Goal: Information Seeking & Learning: Learn about a topic

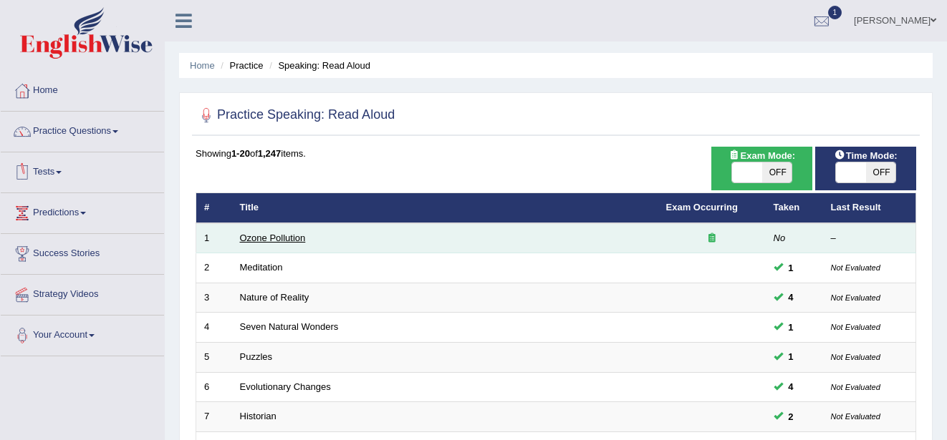
click at [269, 240] on link "Ozone Pollution" at bounding box center [273, 238] width 66 height 11
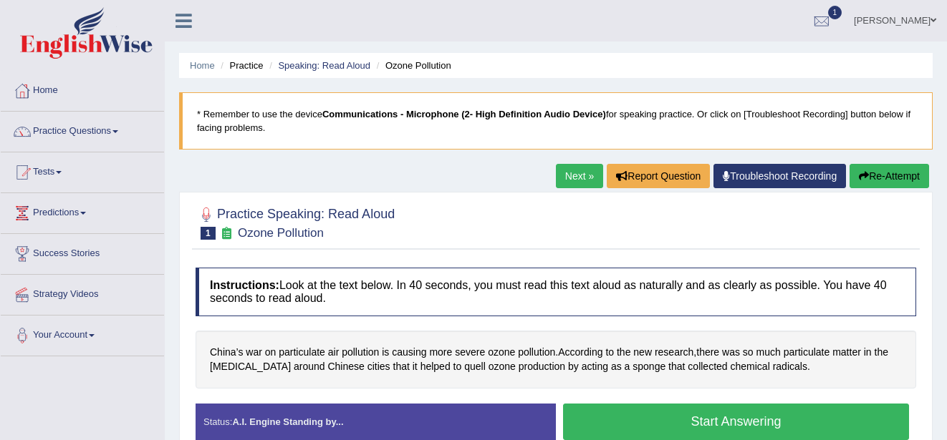
drag, startPoint x: 352, startPoint y: 244, endPoint x: 344, endPoint y: 218, distance: 27.6
click at [366, 247] on div "Practice Speaking: Read Aloud 1 Ozone Pollution" at bounding box center [556, 225] width 728 height 50
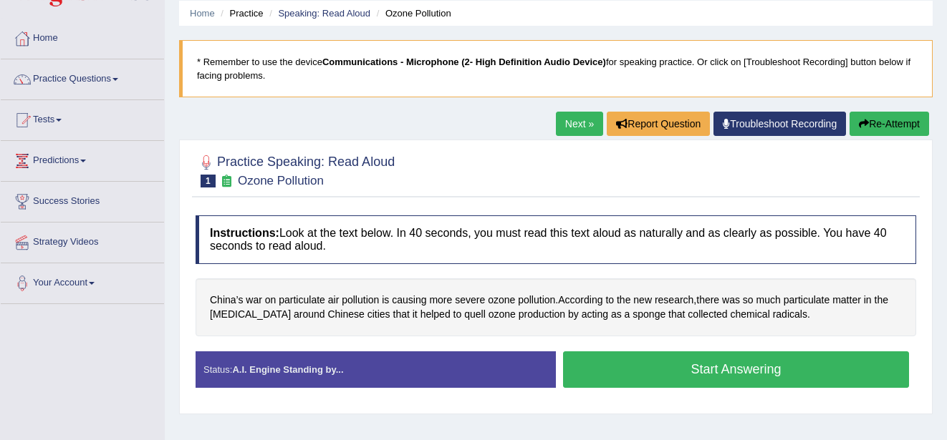
scroll to position [57, 0]
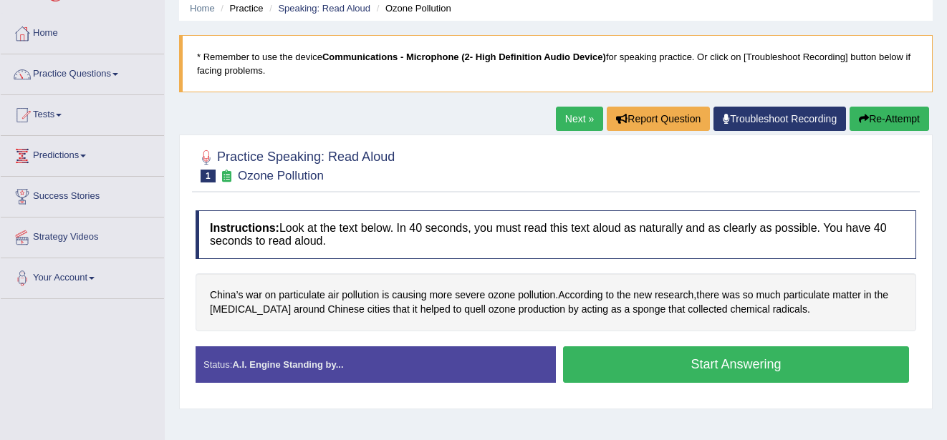
click at [793, 366] on button "Start Answering" at bounding box center [736, 365] width 346 height 37
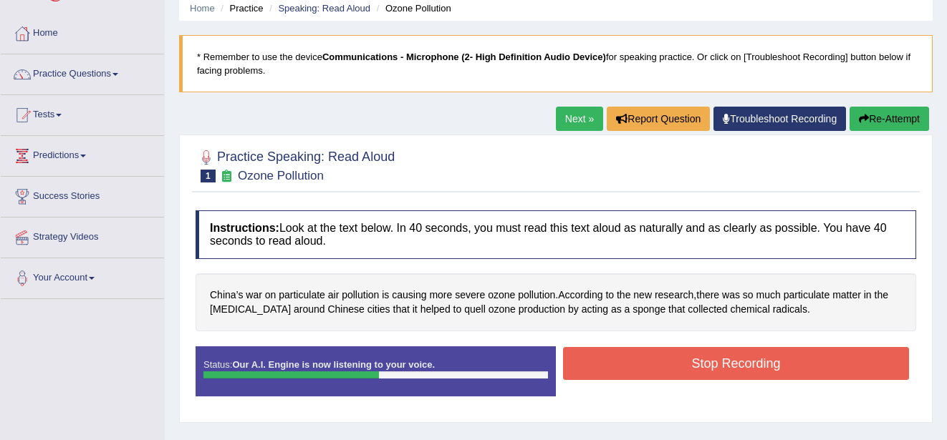
click at [793, 366] on button "Stop Recording" at bounding box center [736, 363] width 346 height 33
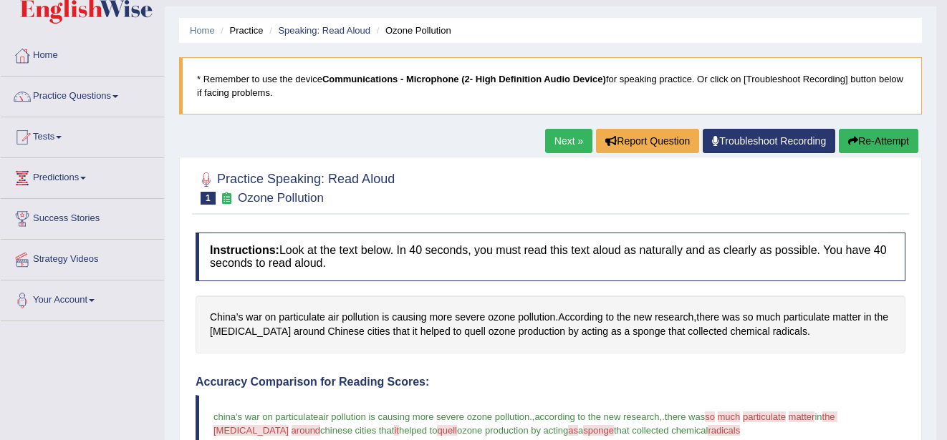
scroll to position [29, 0]
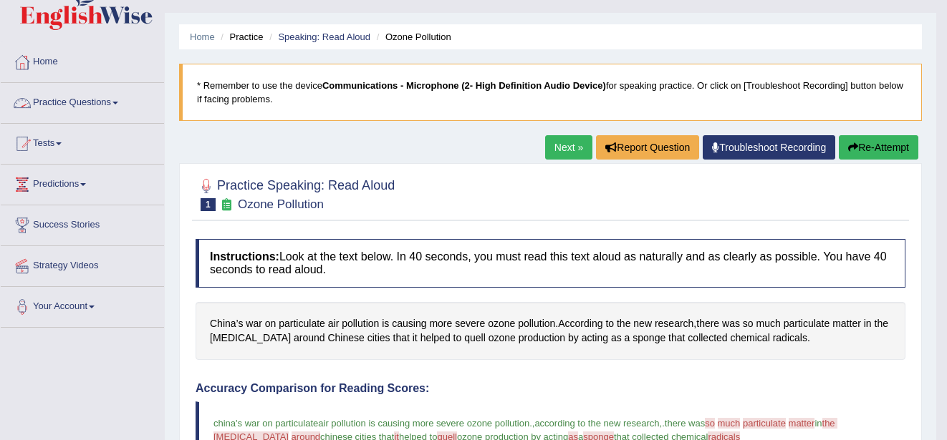
click at [115, 97] on link "Practice Questions" at bounding box center [82, 101] width 163 height 36
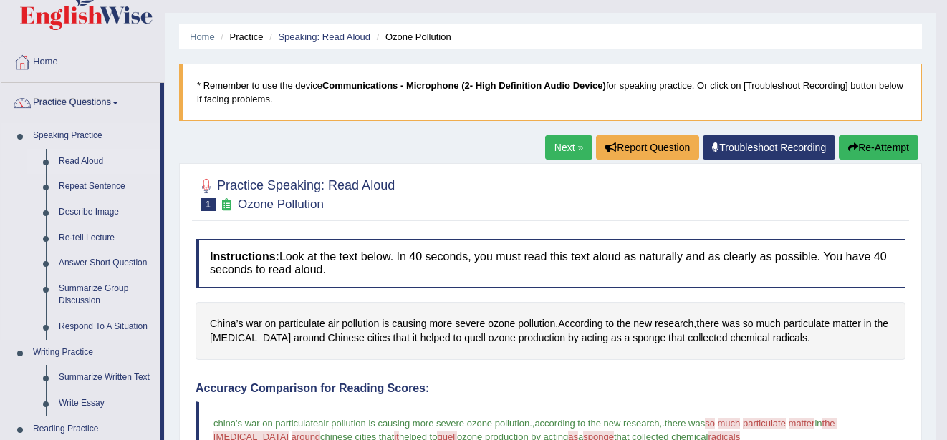
click at [91, 151] on link "Read Aloud" at bounding box center [106, 162] width 108 height 26
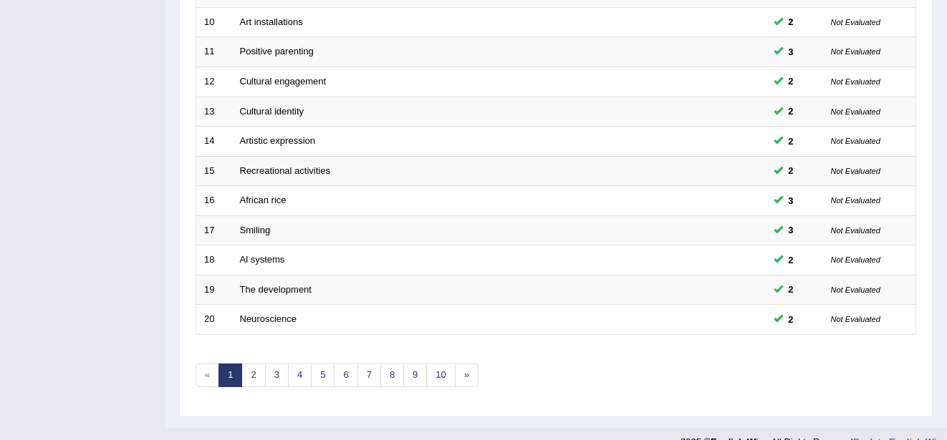
scroll to position [508, 0]
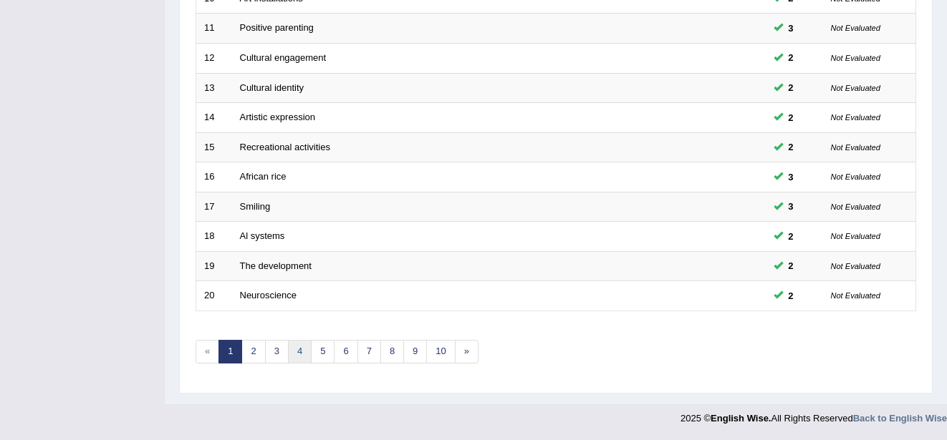
click at [304, 349] on link "4" at bounding box center [300, 352] width 24 height 24
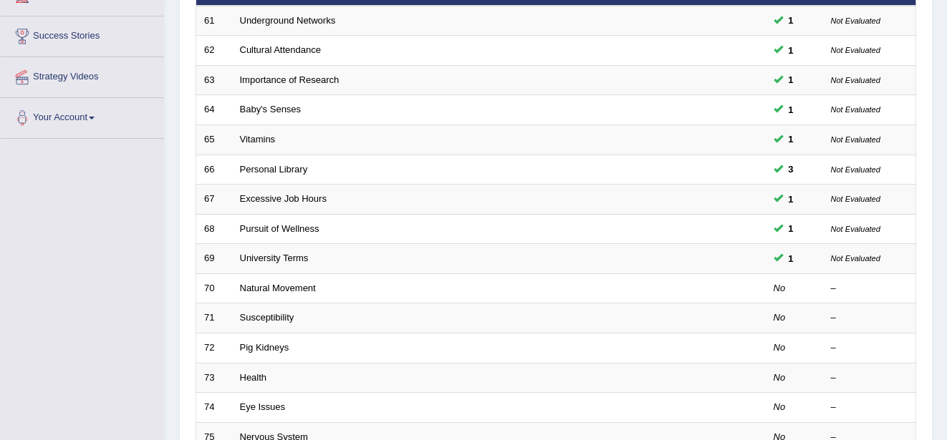
scroll to position [229, 0]
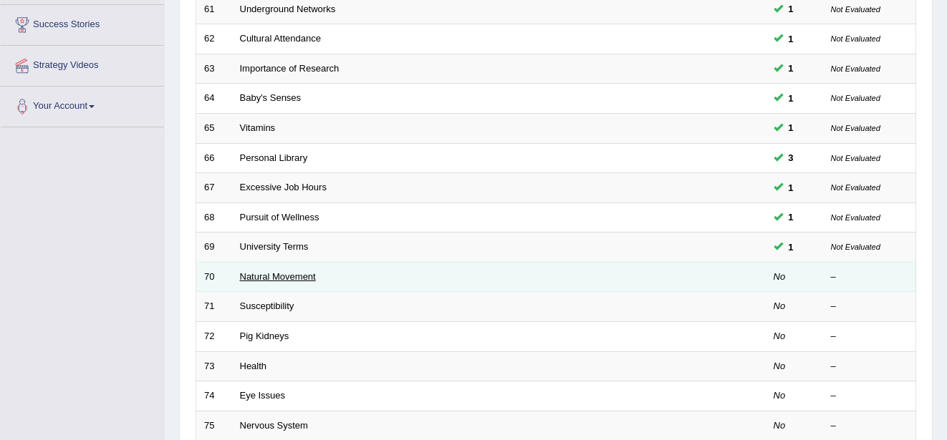
click at [257, 276] on link "Natural Movement" at bounding box center [278, 276] width 76 height 11
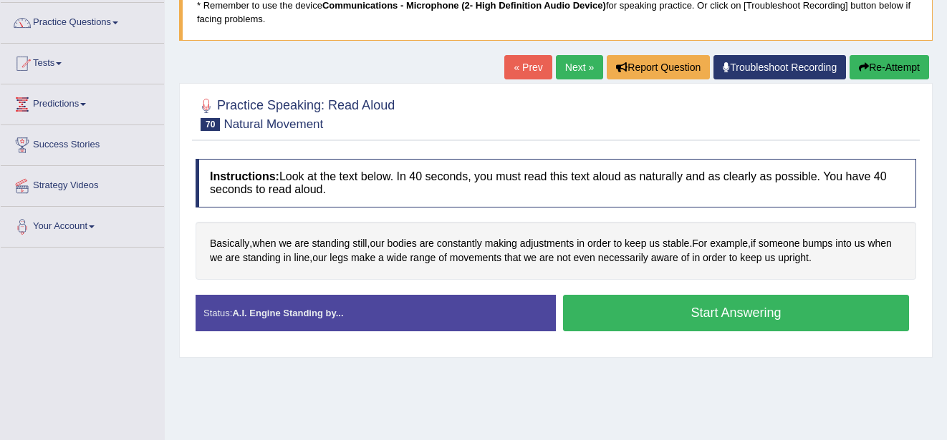
scroll to position [115, 0]
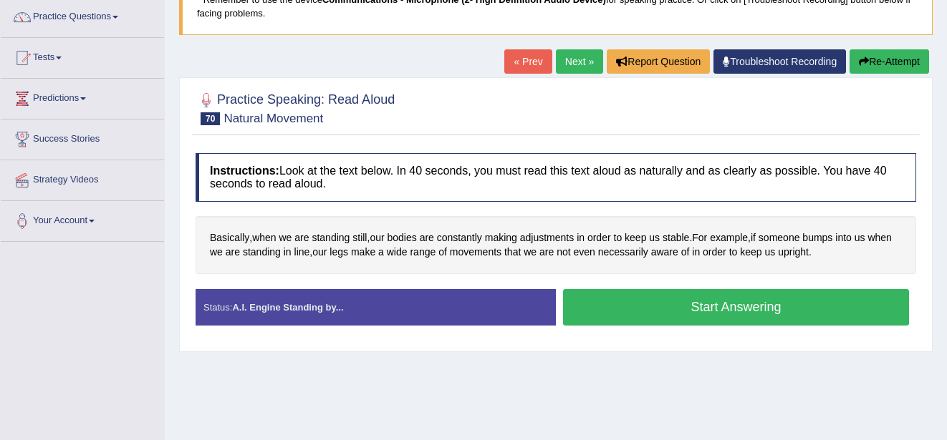
click at [676, 305] on button "Start Answering" at bounding box center [736, 307] width 346 height 37
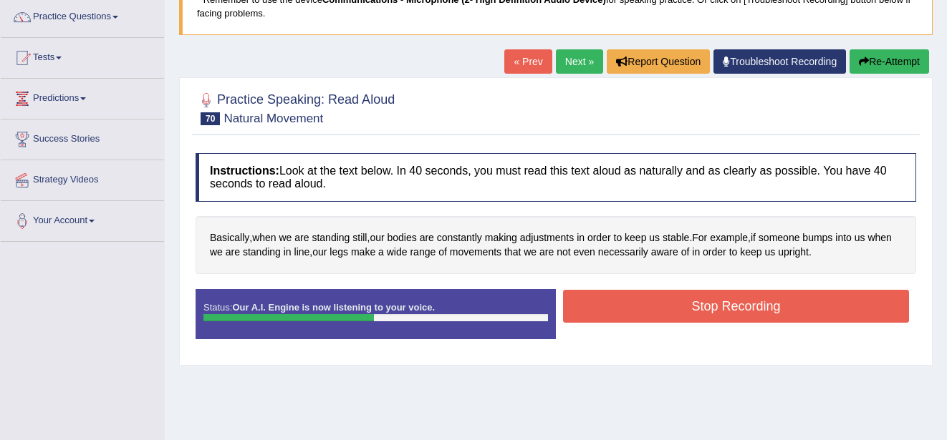
click at [676, 305] on button "Stop Recording" at bounding box center [736, 306] width 346 height 33
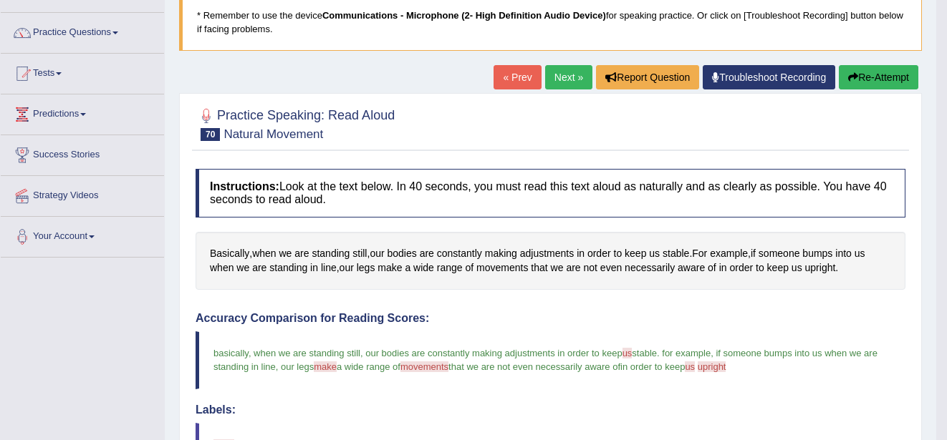
scroll to position [86, 0]
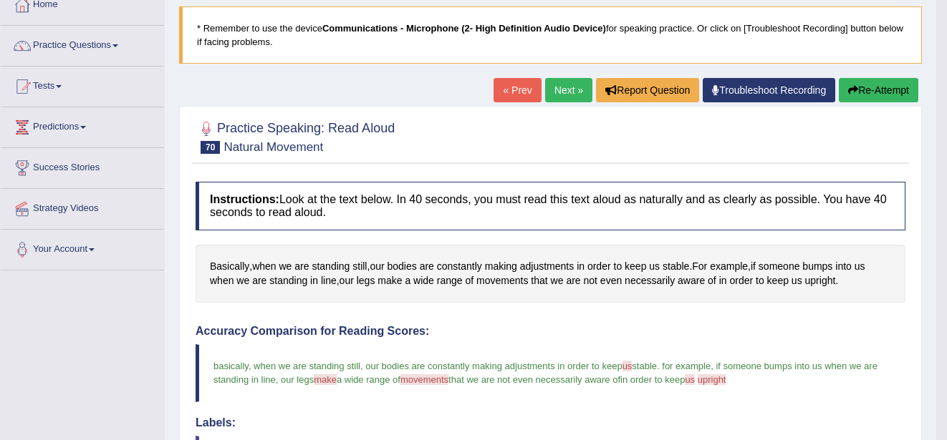
click at [557, 89] on link "Next »" at bounding box center [568, 90] width 47 height 24
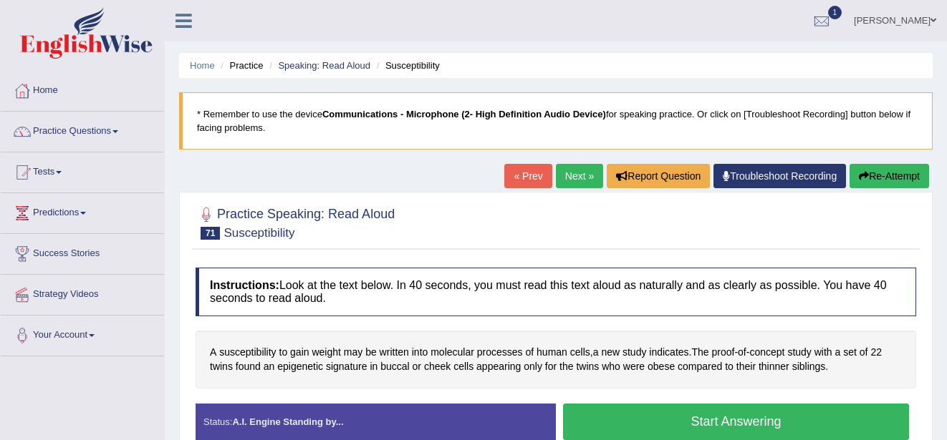
scroll to position [29, 0]
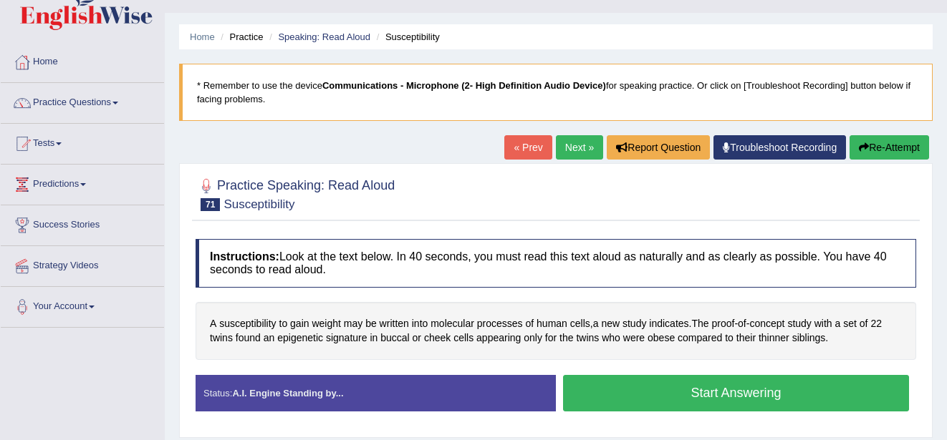
click at [819, 395] on button "Start Answering" at bounding box center [736, 393] width 346 height 37
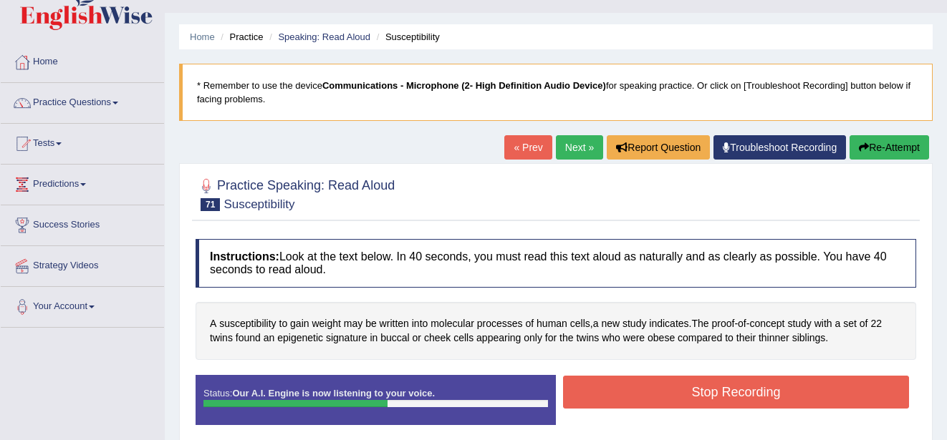
click at [819, 395] on button "Stop Recording" at bounding box center [736, 392] width 346 height 33
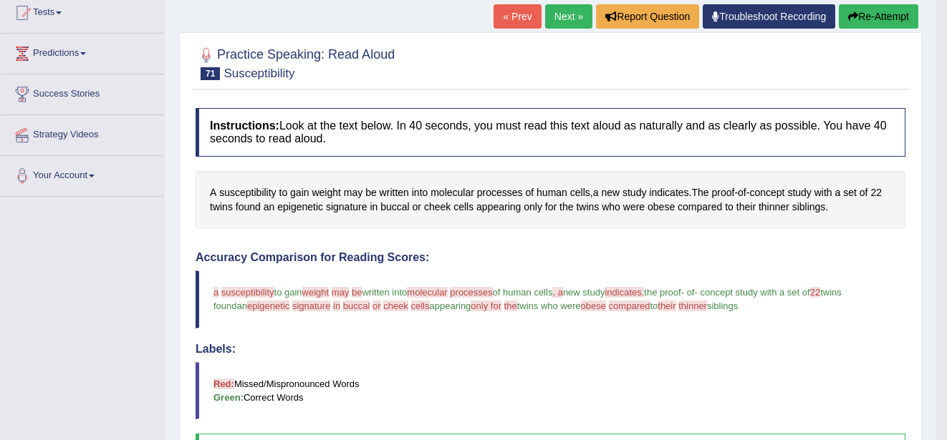
scroll to position [143, 0]
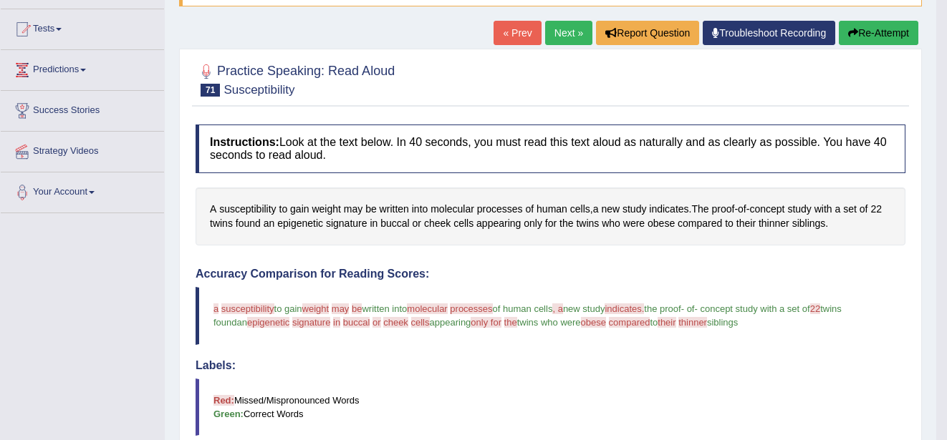
click at [568, 34] on link "Next »" at bounding box center [568, 33] width 47 height 24
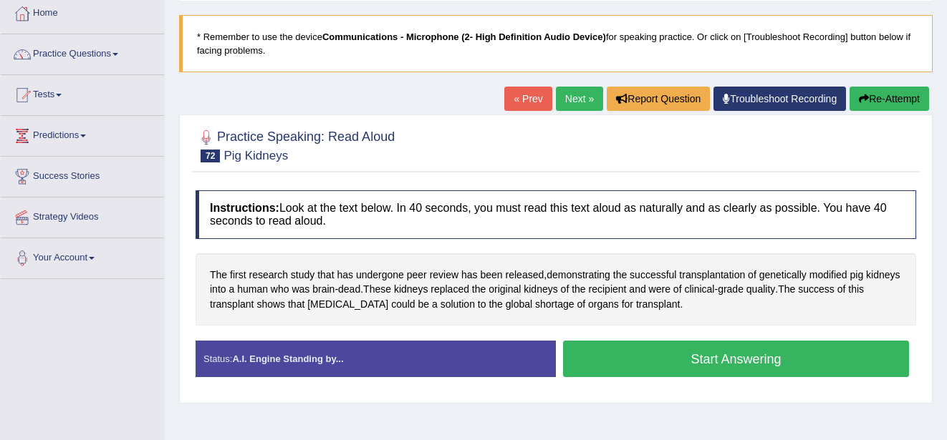
scroll to position [86, 0]
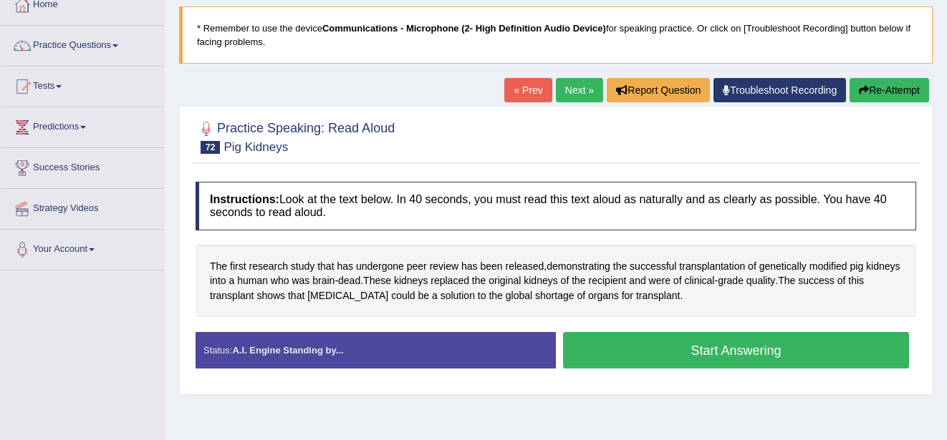
click at [773, 351] on button "Start Answering" at bounding box center [736, 350] width 346 height 37
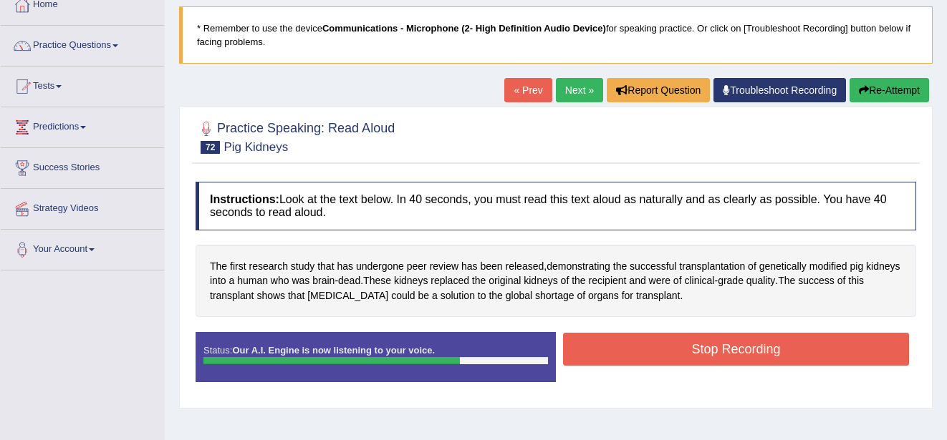
click at [773, 351] on button "Stop Recording" at bounding box center [736, 349] width 346 height 33
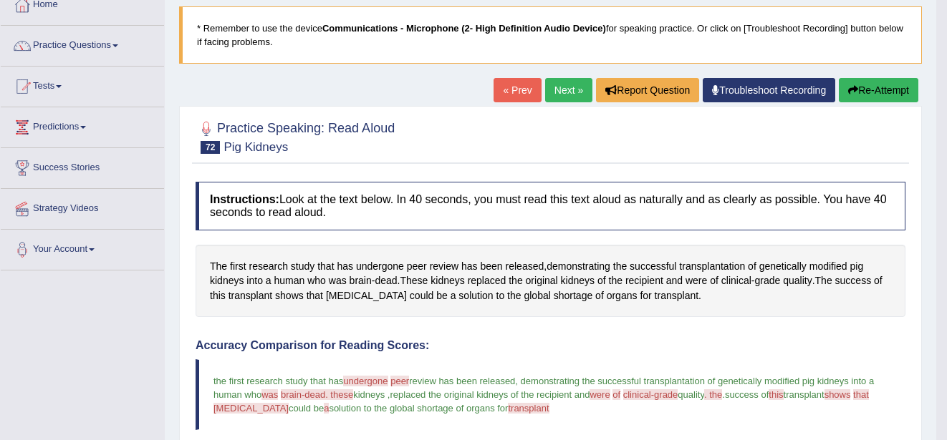
click at [572, 88] on link "Next »" at bounding box center [568, 90] width 47 height 24
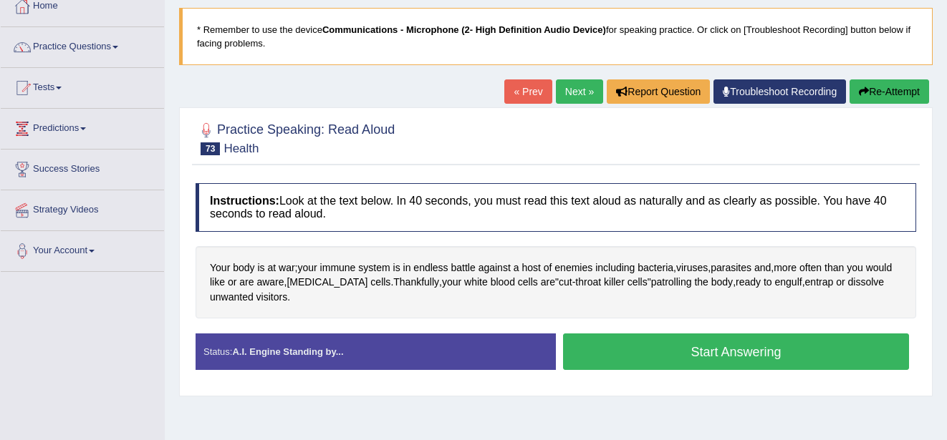
scroll to position [86, 0]
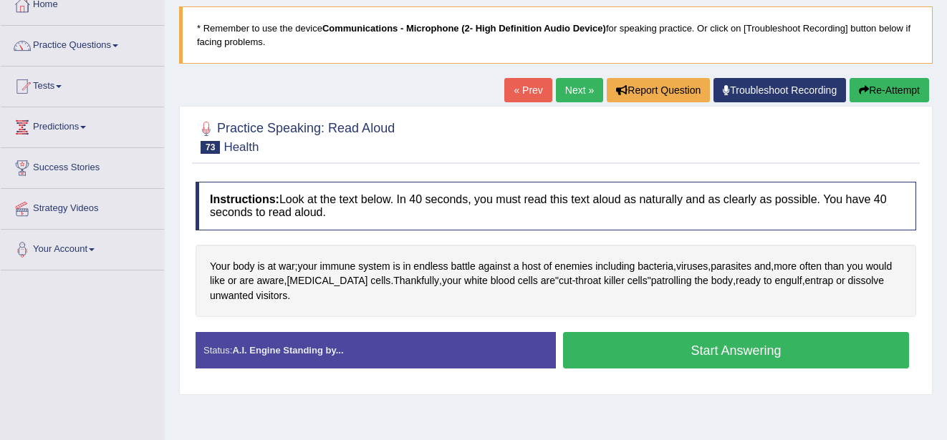
click at [758, 347] on button "Start Answering" at bounding box center [736, 350] width 346 height 37
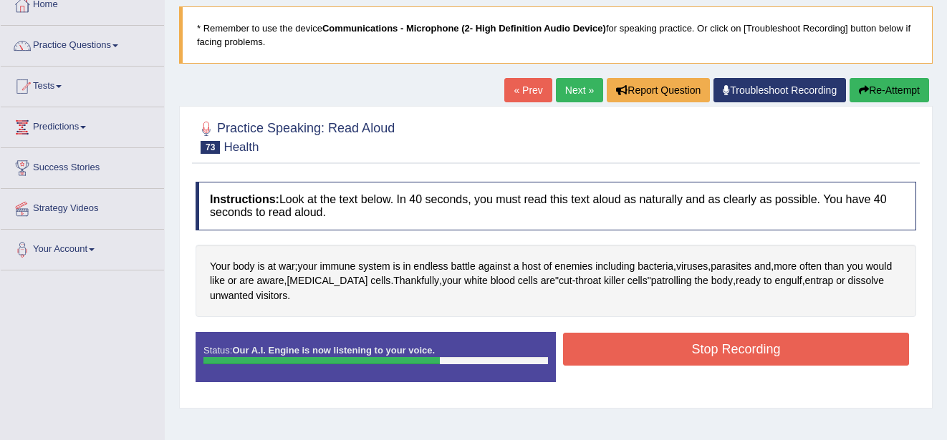
click at [758, 347] on button "Stop Recording" at bounding box center [736, 349] width 346 height 33
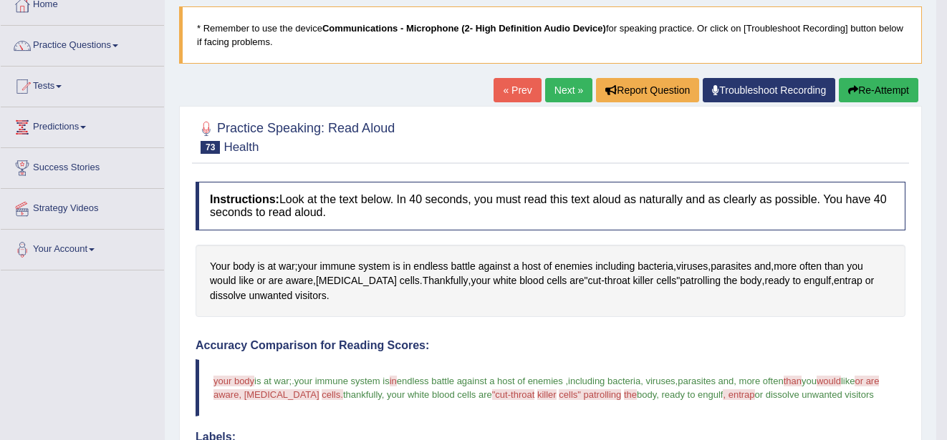
click at [561, 92] on link "Next »" at bounding box center [568, 90] width 47 height 24
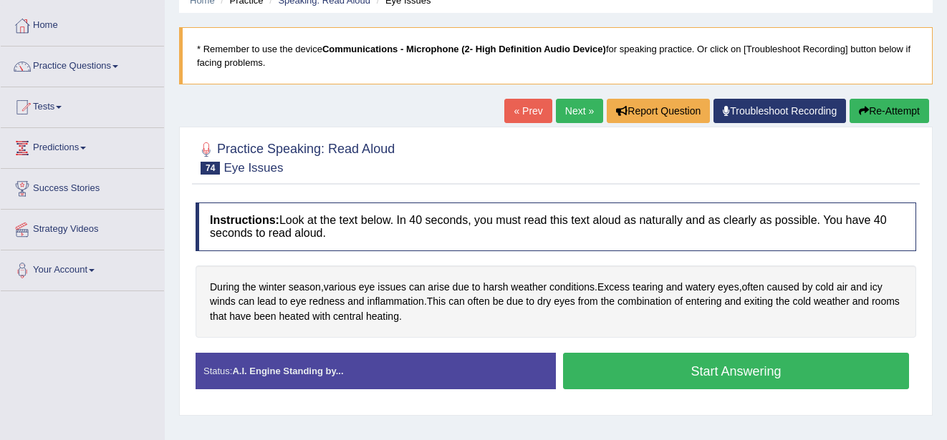
scroll to position [86, 0]
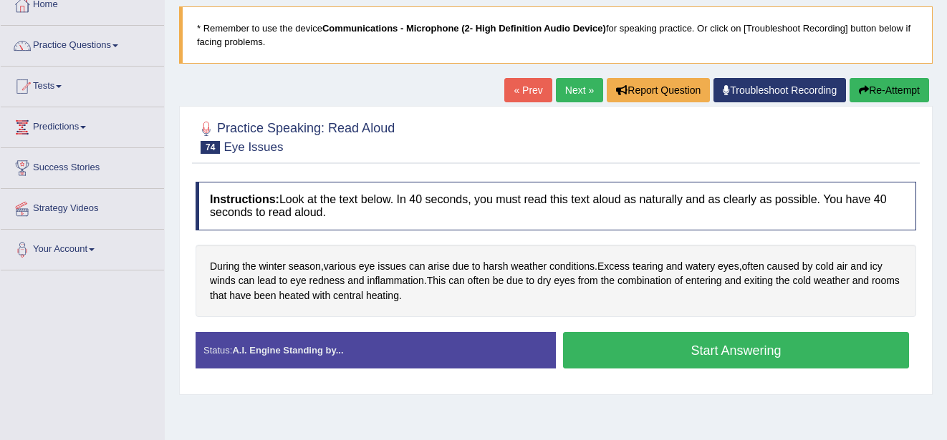
click at [746, 344] on button "Start Answering" at bounding box center [736, 350] width 346 height 37
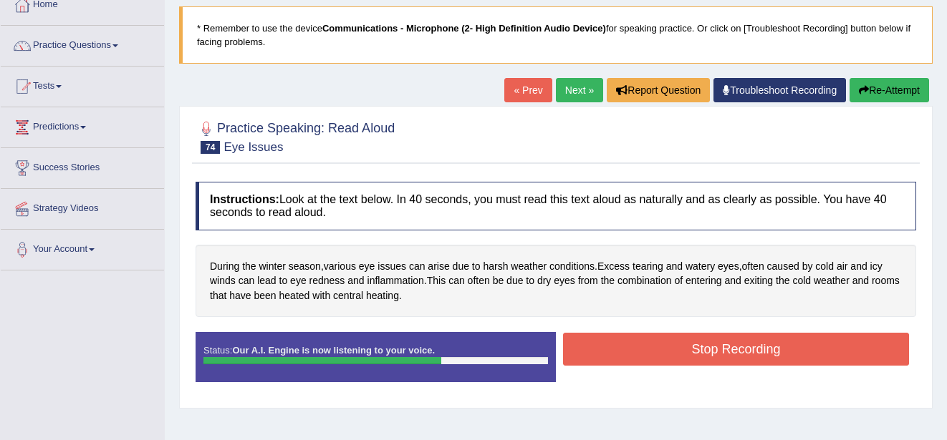
click at [746, 344] on button "Stop Recording" at bounding box center [736, 349] width 346 height 33
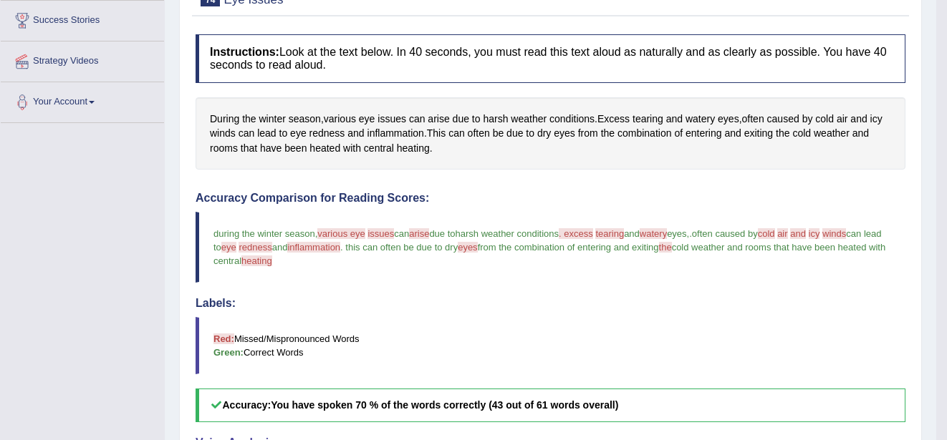
scroll to position [229, 0]
